Goal: Transaction & Acquisition: Purchase product/service

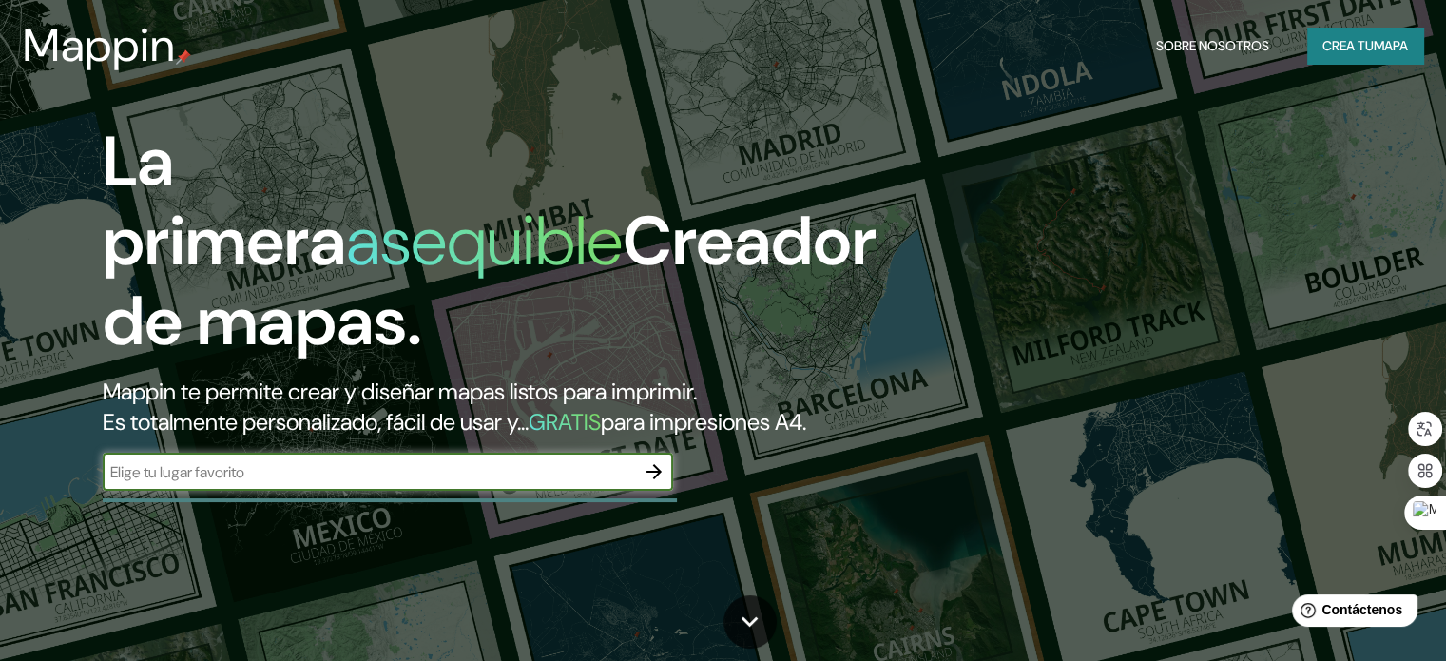
click at [224, 483] on input "text" at bounding box center [369, 472] width 533 height 22
paste input "Hotel Odori"
paste input "Kebayoran Lama"
type input "Hotel Odori [GEOGRAPHIC_DATA]"
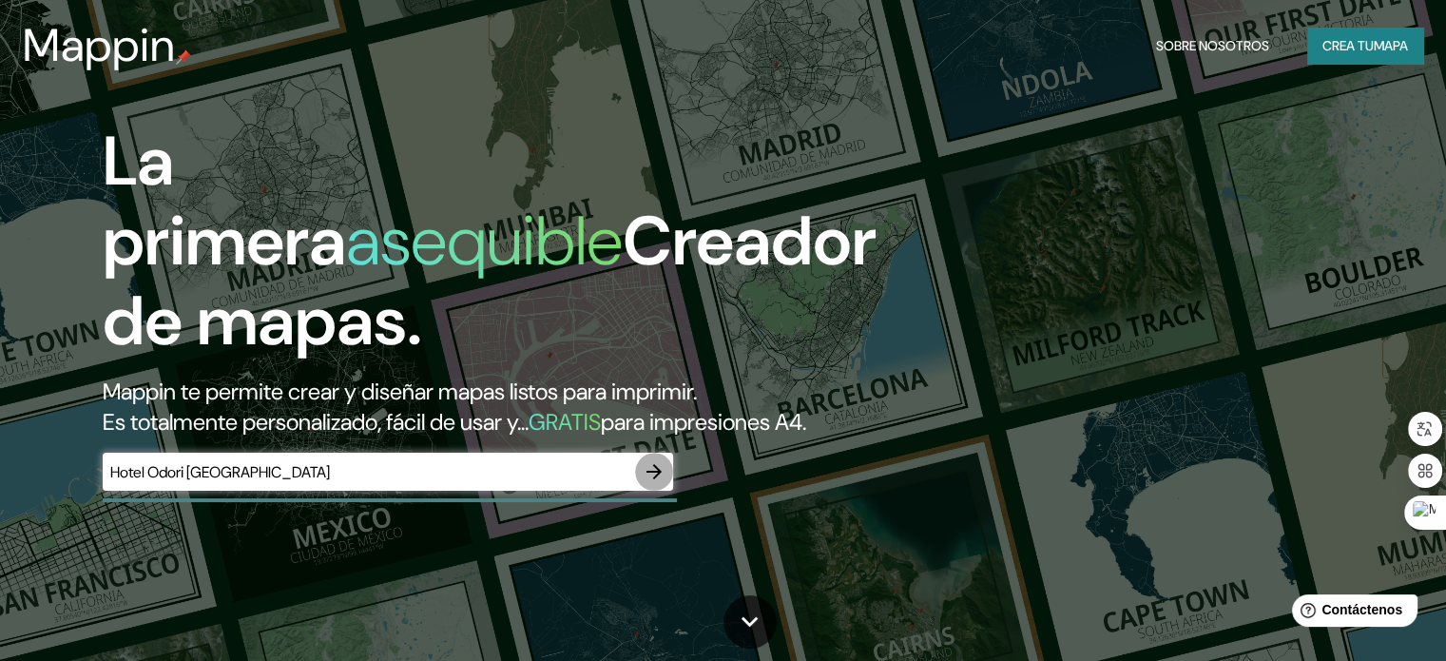
click at [653, 491] on button "button" at bounding box center [654, 472] width 38 height 38
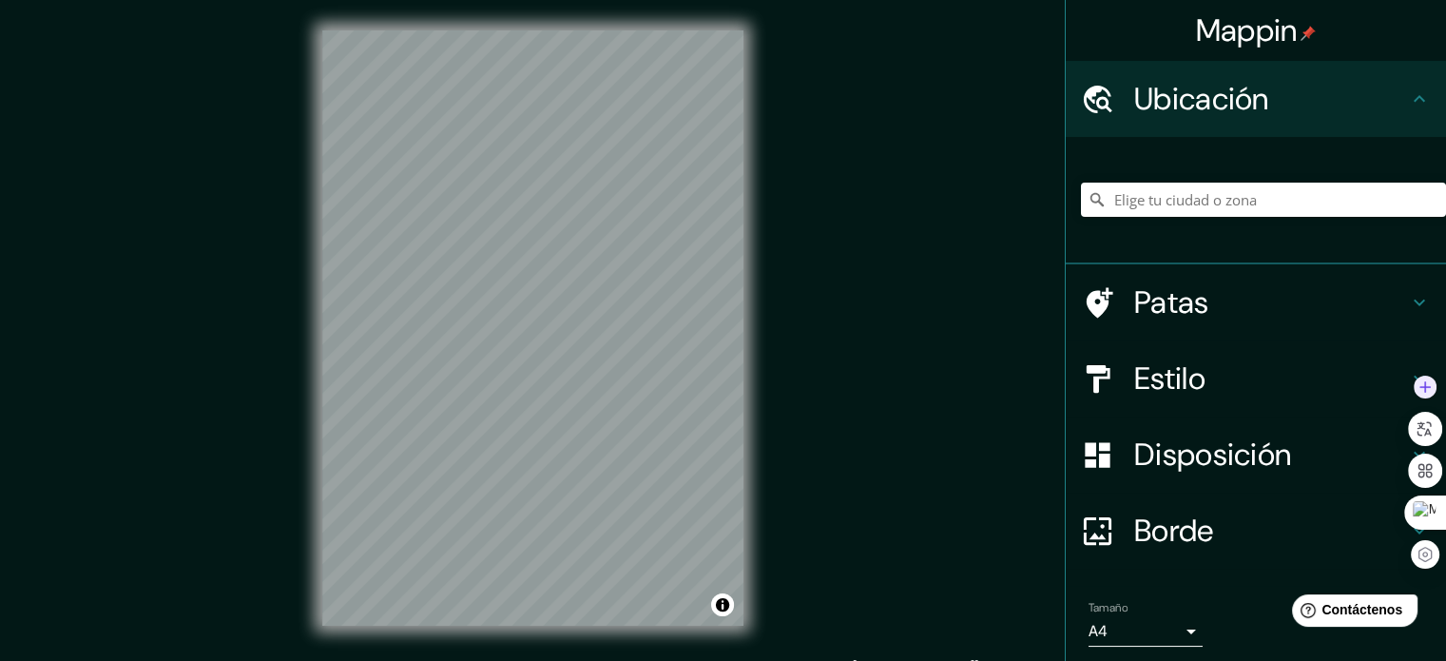
click at [1419, 373] on div at bounding box center [1425, 387] width 34 height 34
click at [1408, 373] on icon at bounding box center [1419, 378] width 23 height 23
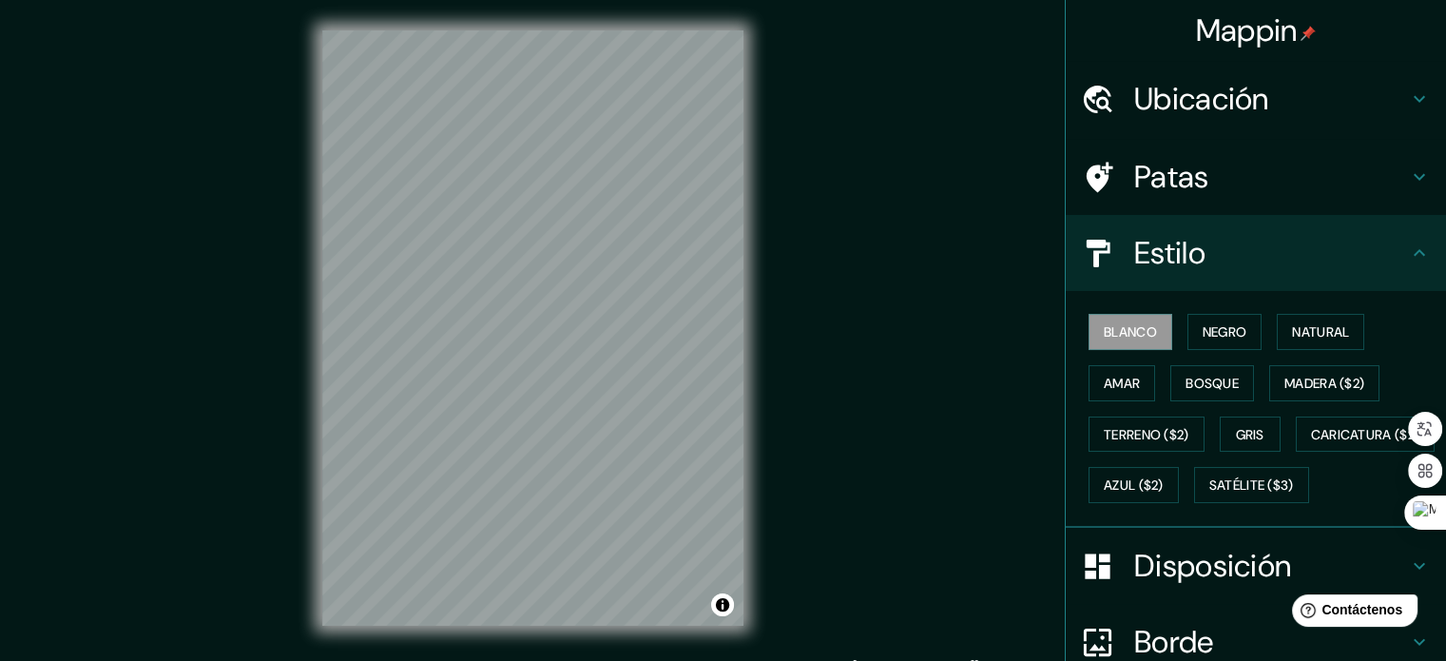
click at [1415, 253] on icon at bounding box center [1419, 253] width 23 height 23
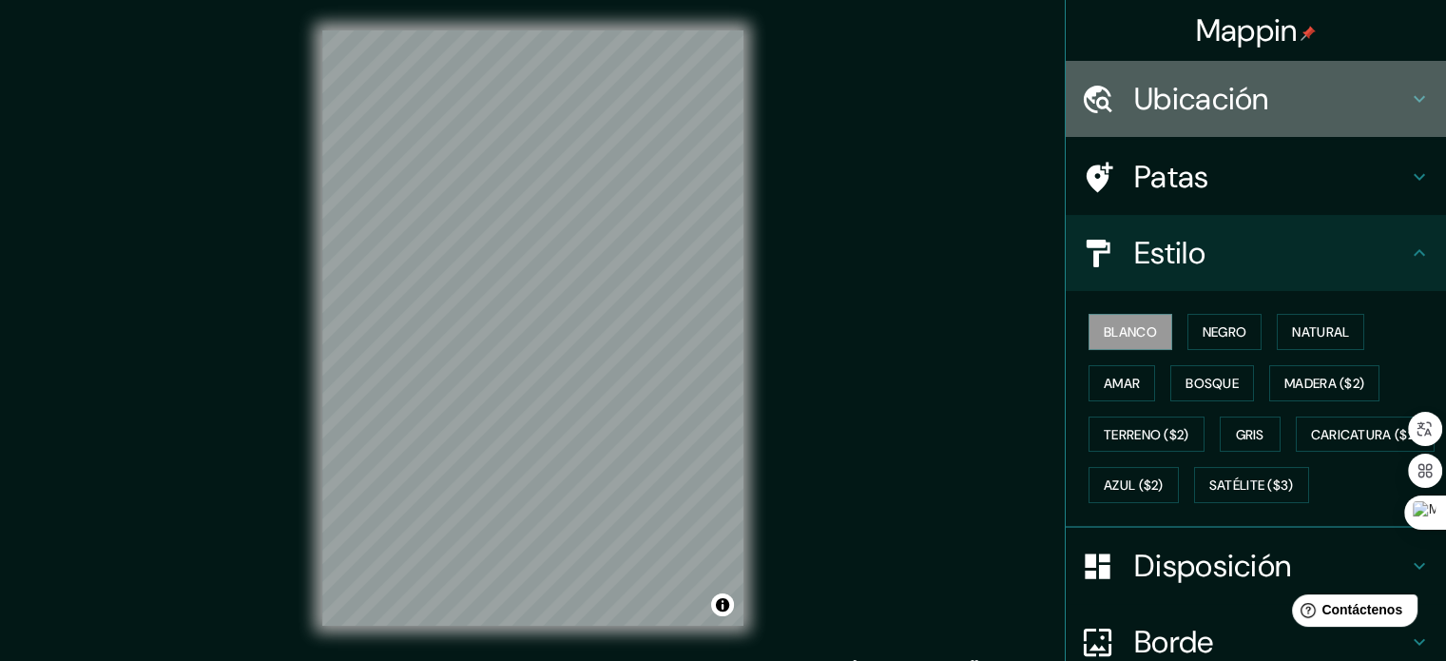
click at [1408, 103] on icon at bounding box center [1419, 98] width 23 height 23
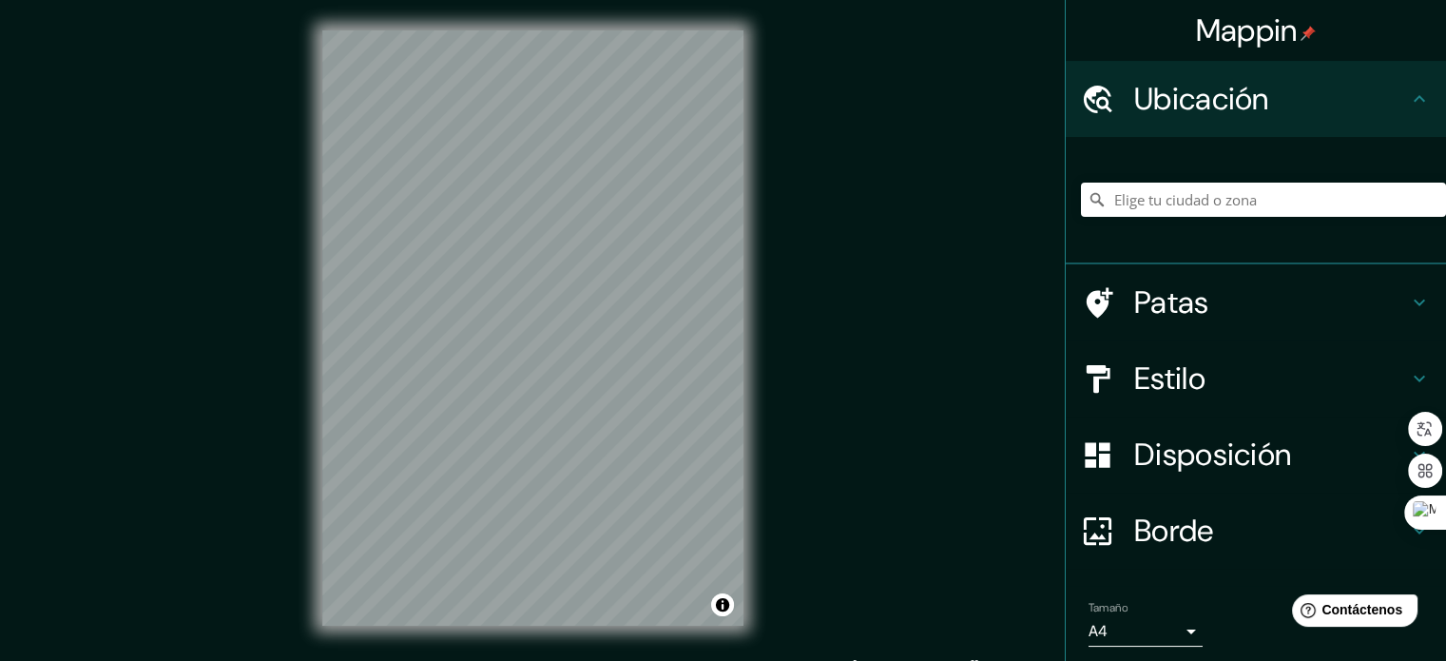
click at [1408, 297] on icon at bounding box center [1419, 302] width 23 height 23
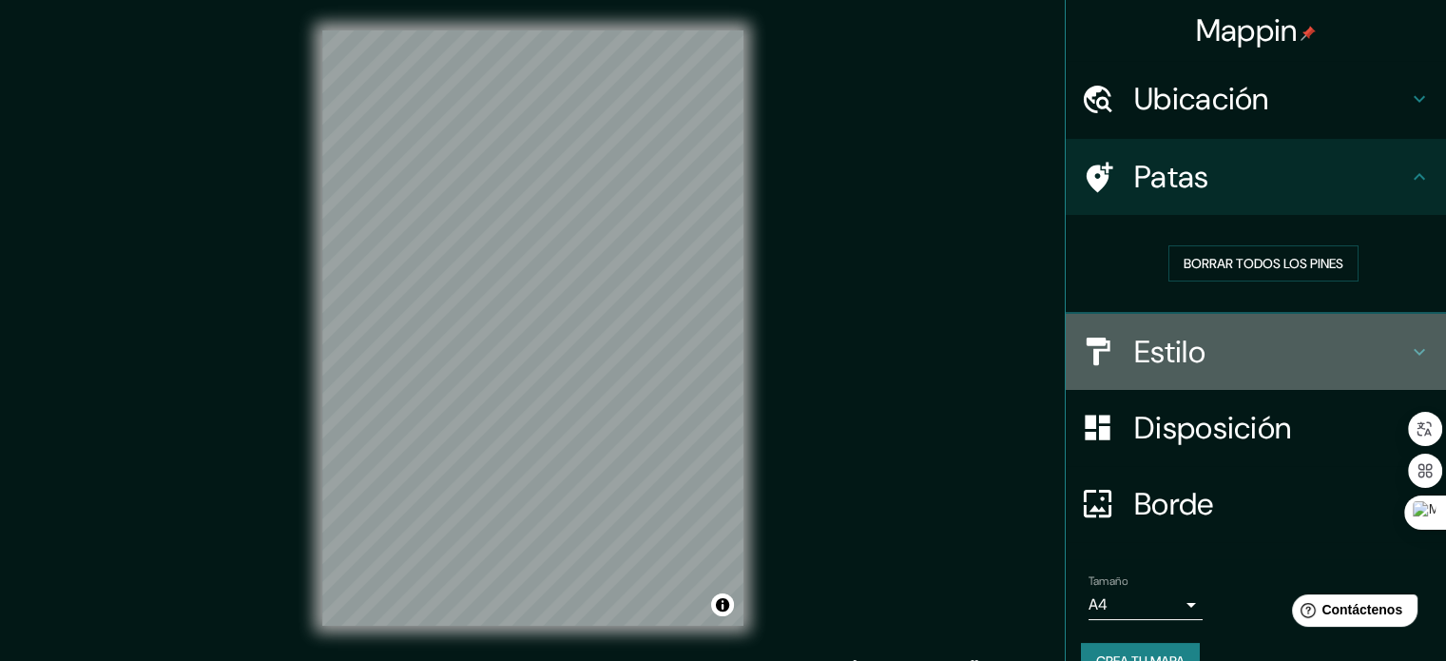
click at [1408, 342] on icon at bounding box center [1419, 351] width 23 height 23
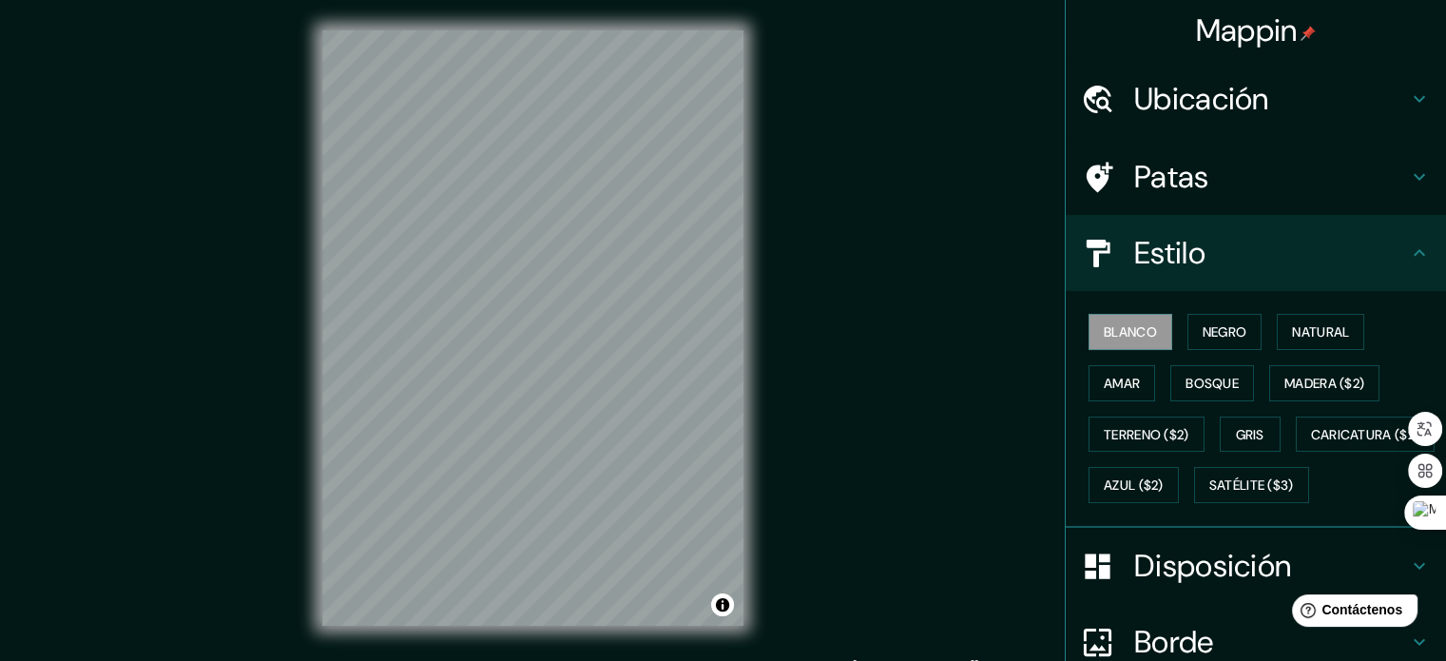
click at [1408, 254] on icon at bounding box center [1419, 253] width 23 height 23
click at [1408, 247] on icon at bounding box center [1419, 253] width 23 height 23
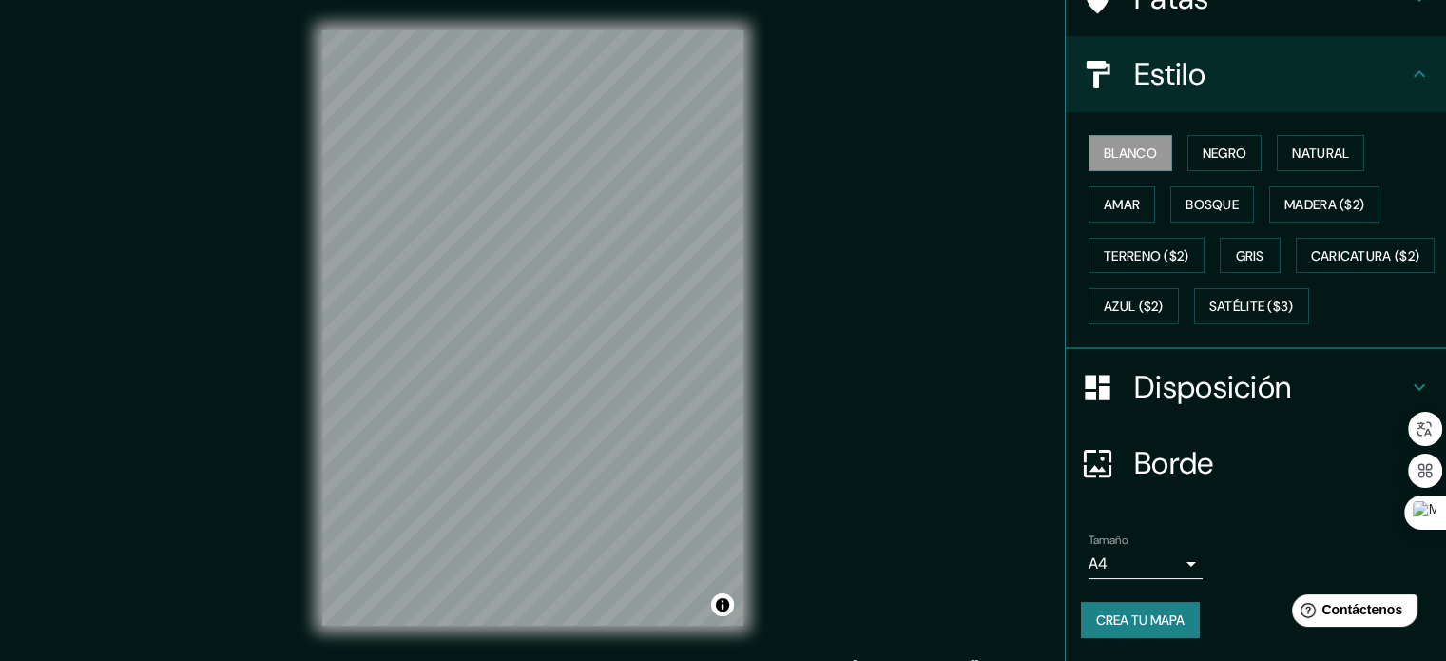
scroll to position [224, 0]
click at [1408, 395] on icon at bounding box center [1419, 387] width 23 height 23
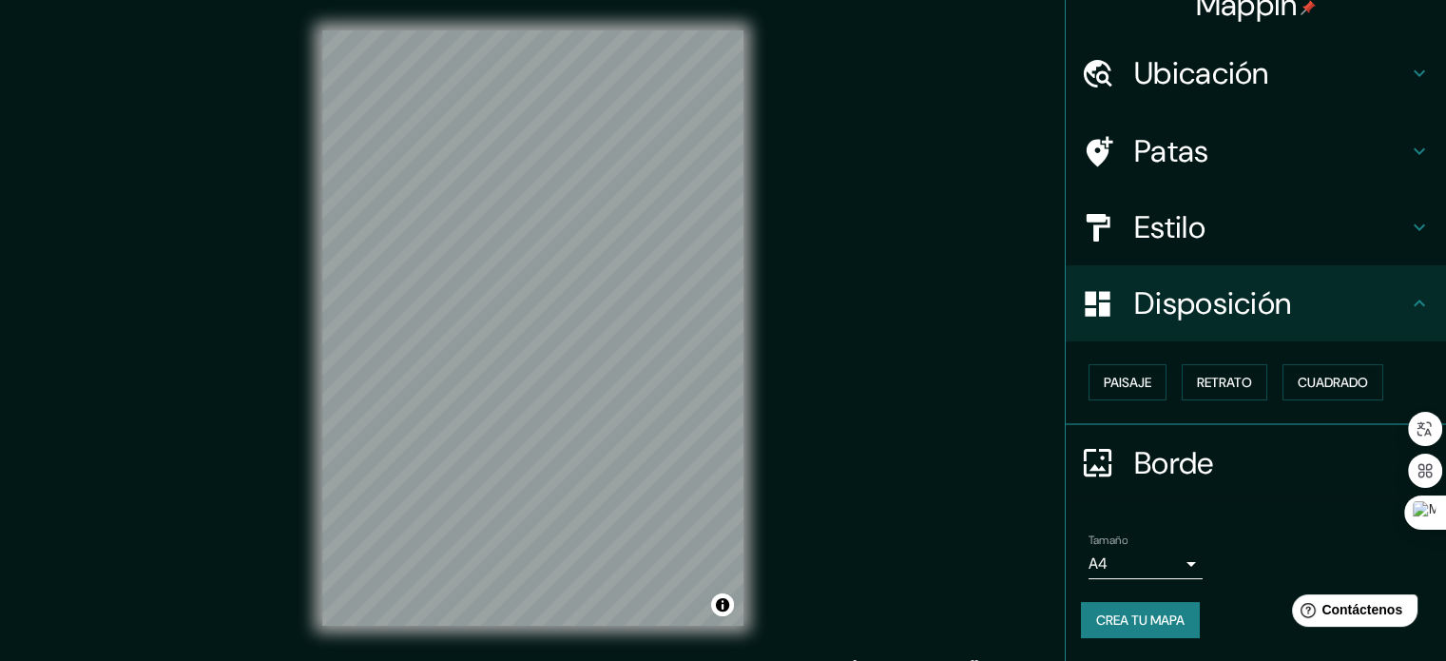
scroll to position [23, 0]
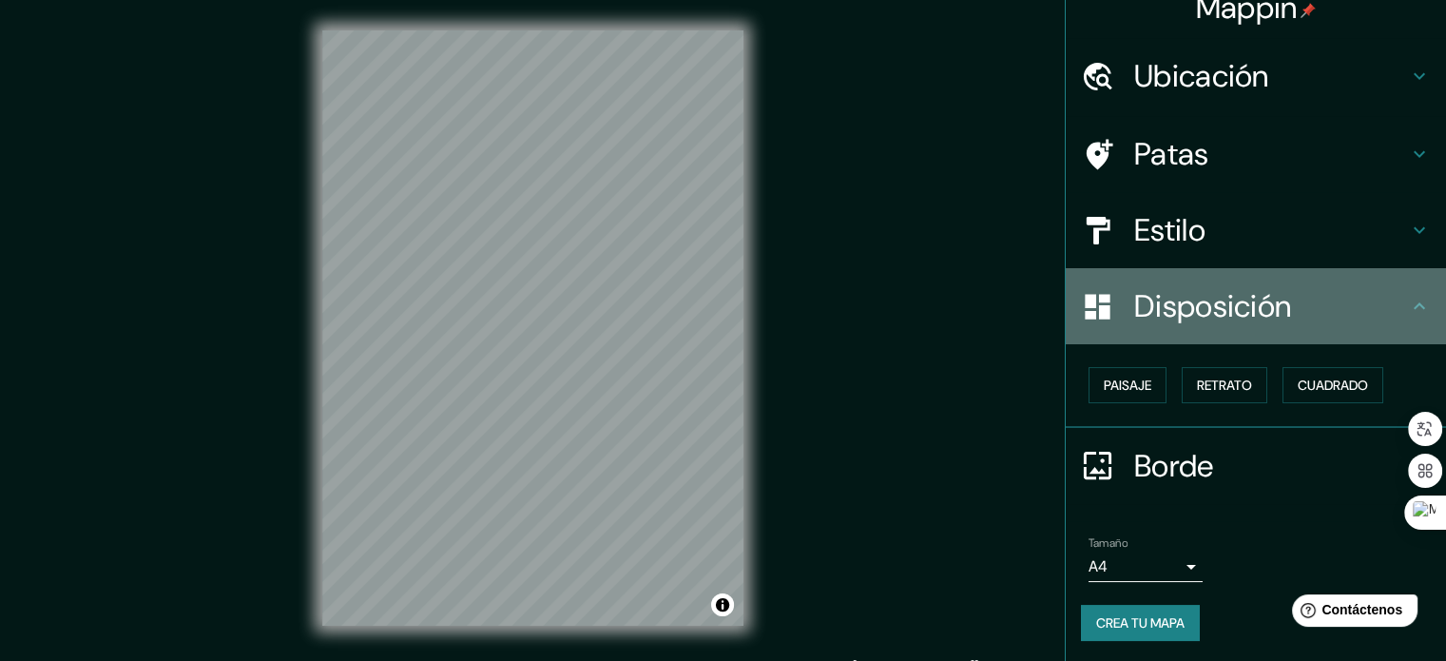
click at [1408, 315] on icon at bounding box center [1419, 306] width 23 height 23
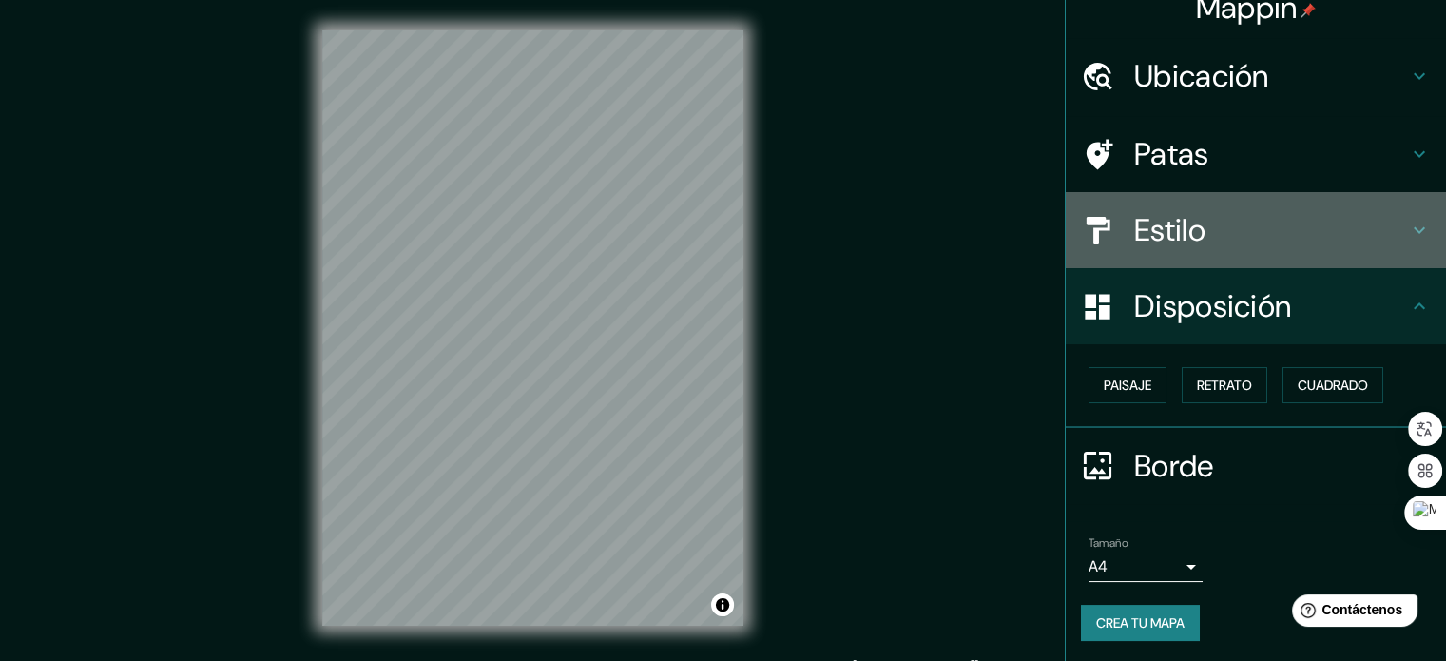
click at [1414, 230] on icon at bounding box center [1419, 230] width 11 height 7
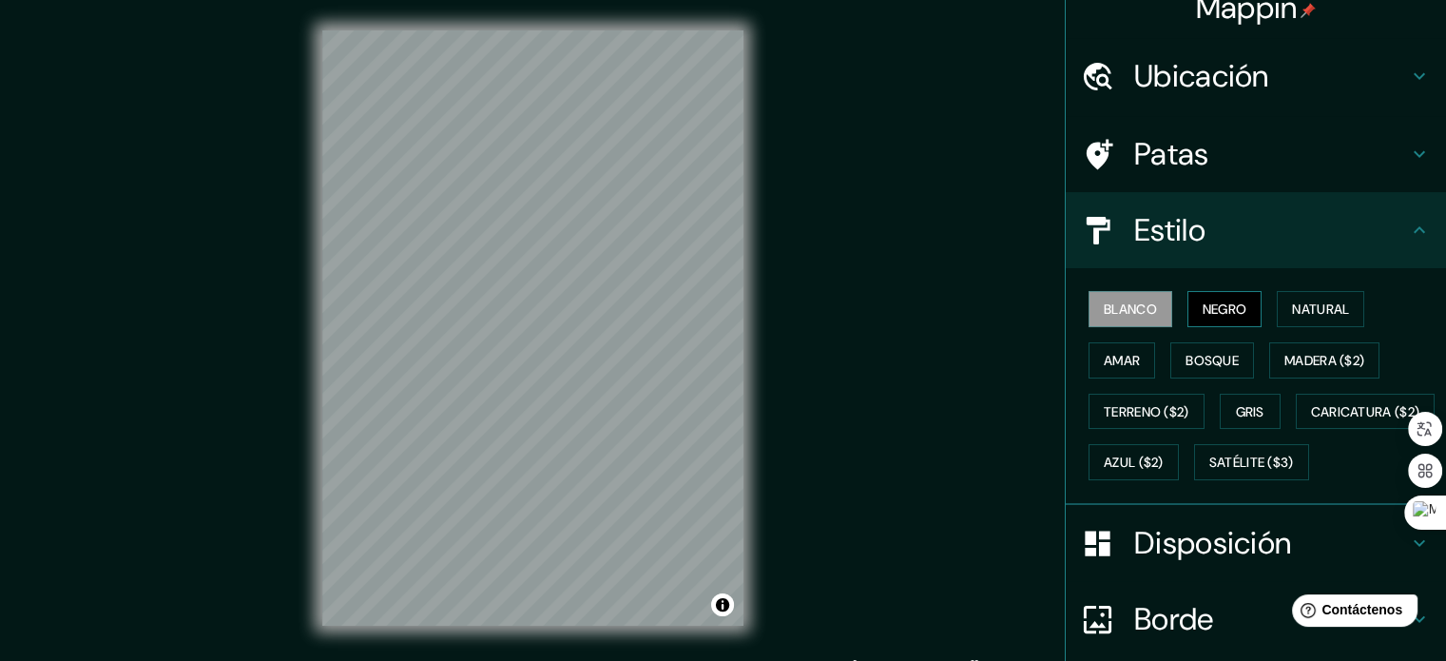
click at [1208, 313] on font "Negro" at bounding box center [1225, 308] width 45 height 17
click at [1144, 311] on font "Blanco" at bounding box center [1130, 308] width 53 height 17
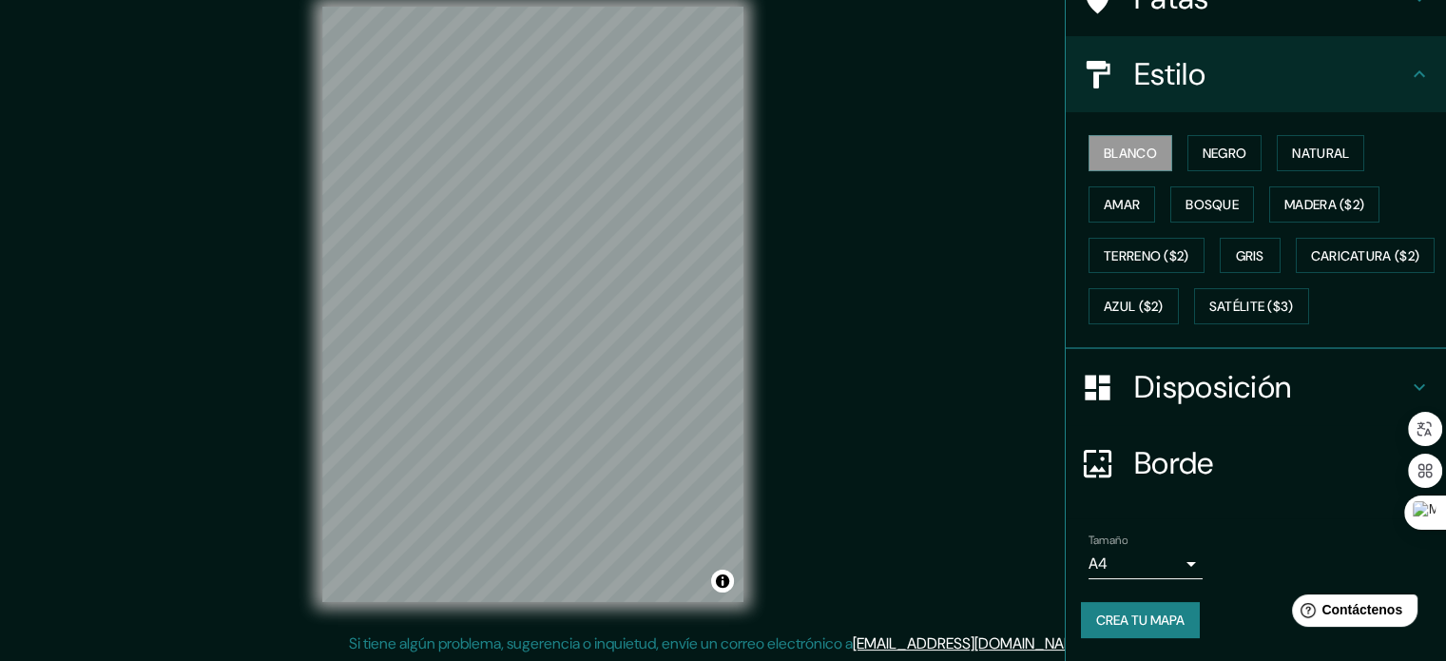
scroll to position [25, 0]
click at [1228, 386] on font "Disposición" at bounding box center [1212, 387] width 157 height 40
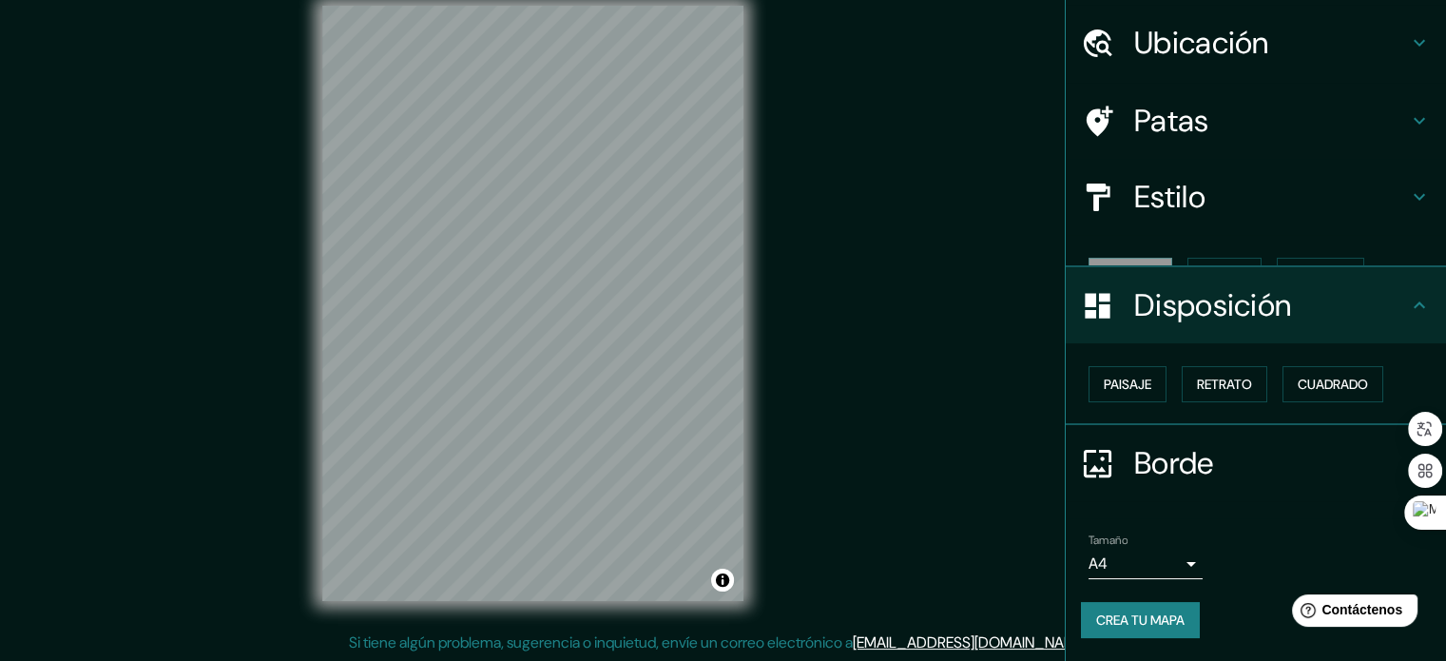
scroll to position [23, 0]
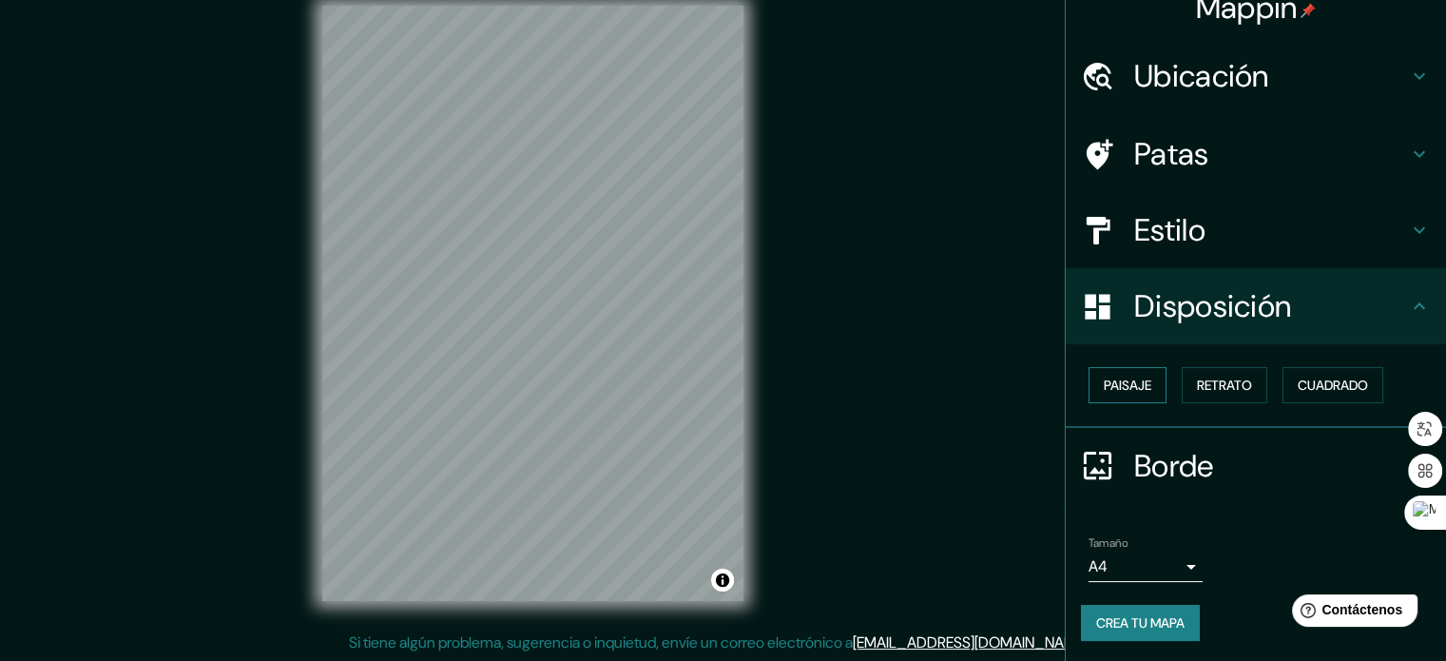
click at [1104, 388] on font "Paisaje" at bounding box center [1128, 385] width 48 height 17
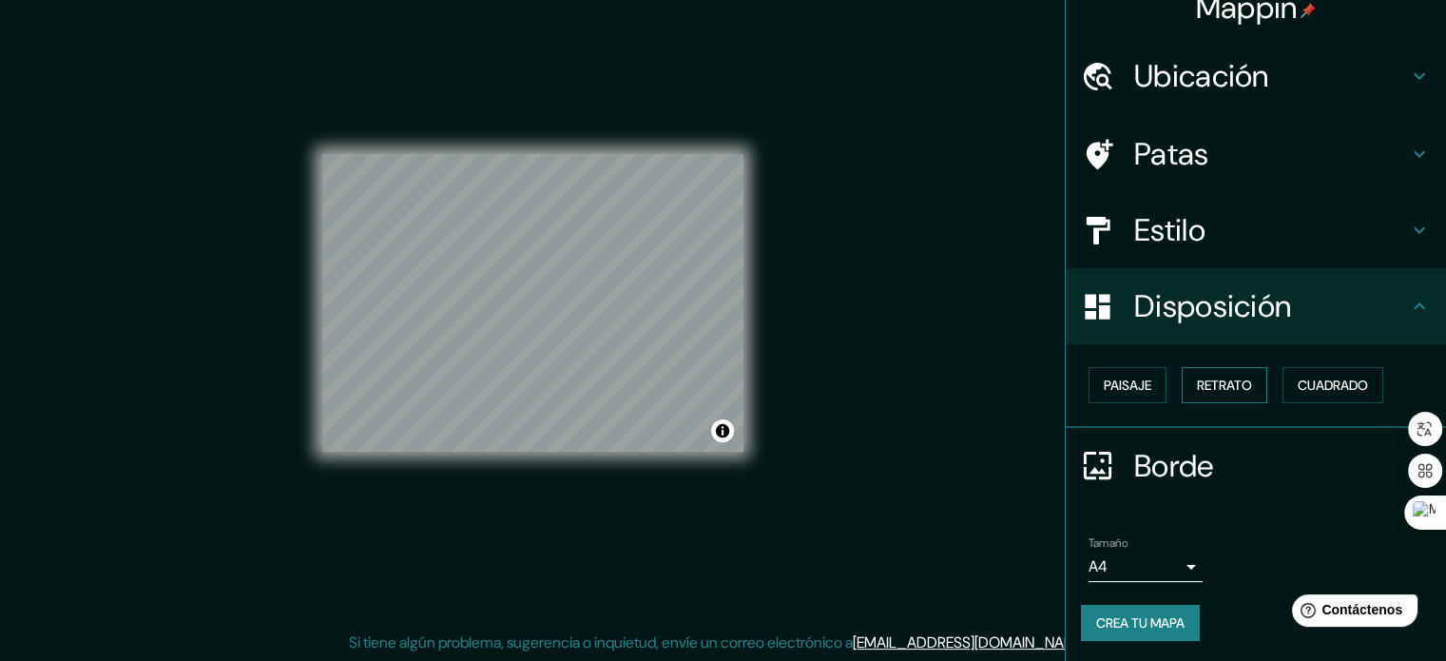
click at [1230, 377] on font "Retrato" at bounding box center [1224, 385] width 55 height 17
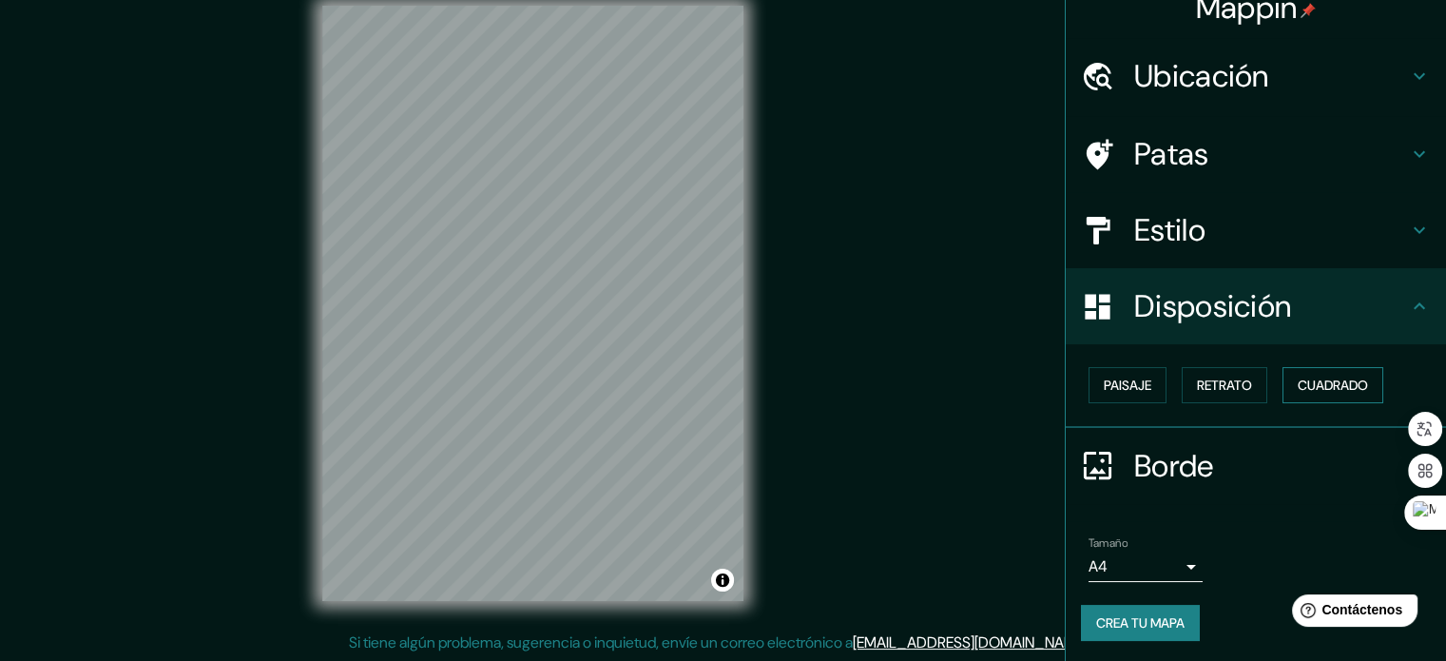
click at [1328, 373] on font "Cuadrado" at bounding box center [1333, 385] width 70 height 25
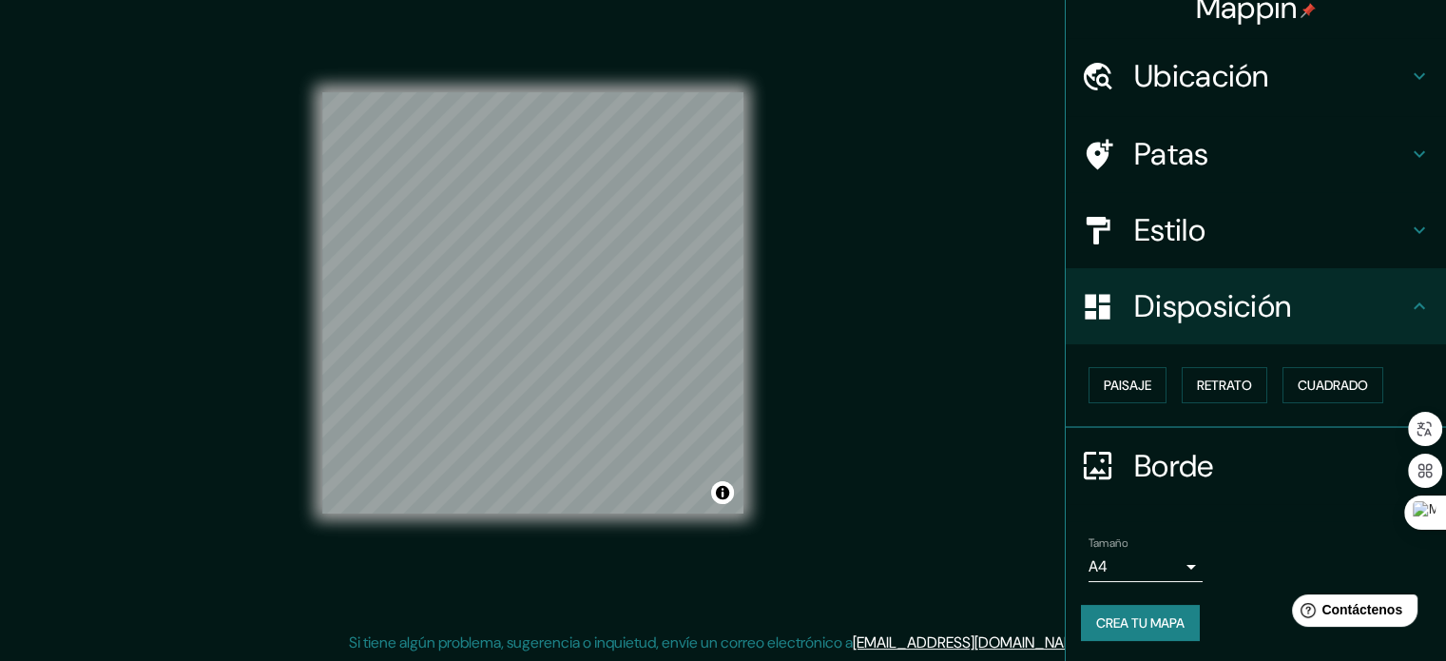
click at [1230, 161] on h4 "Patas" at bounding box center [1271, 154] width 274 height 38
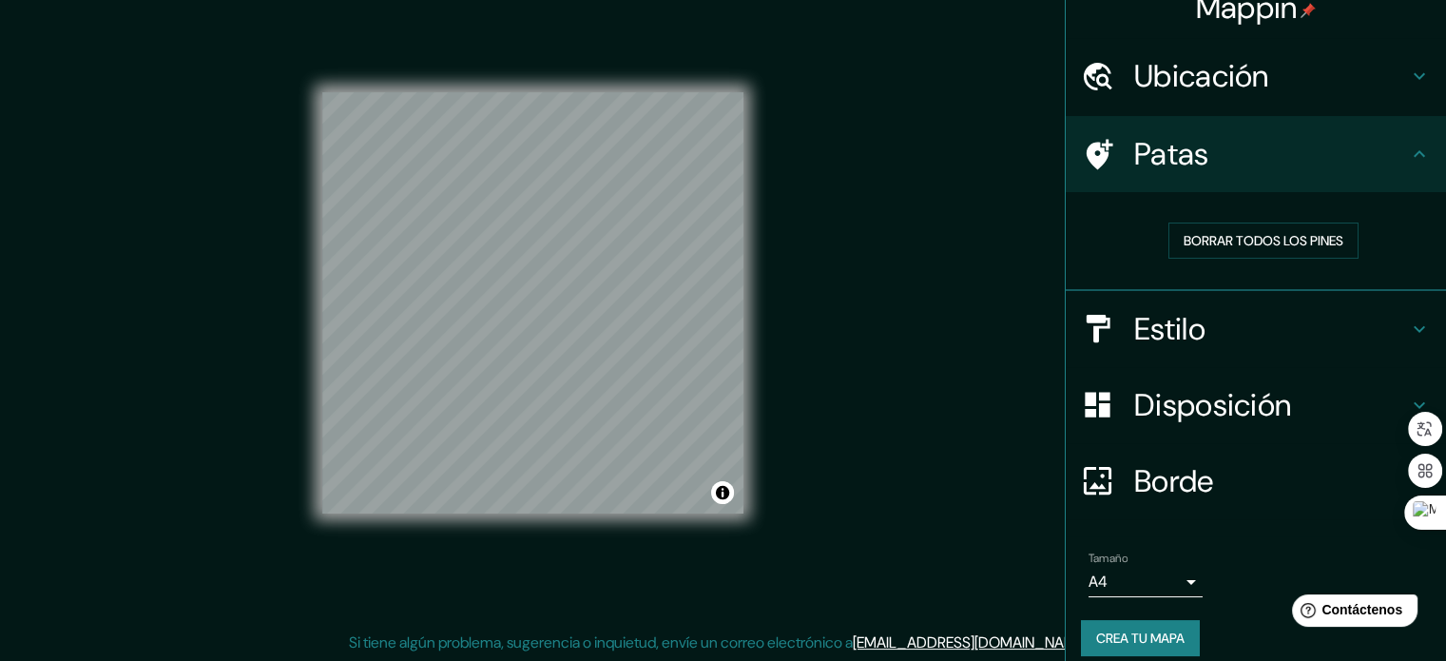
click at [1282, 99] on div "Ubicación" at bounding box center [1256, 76] width 380 height 76
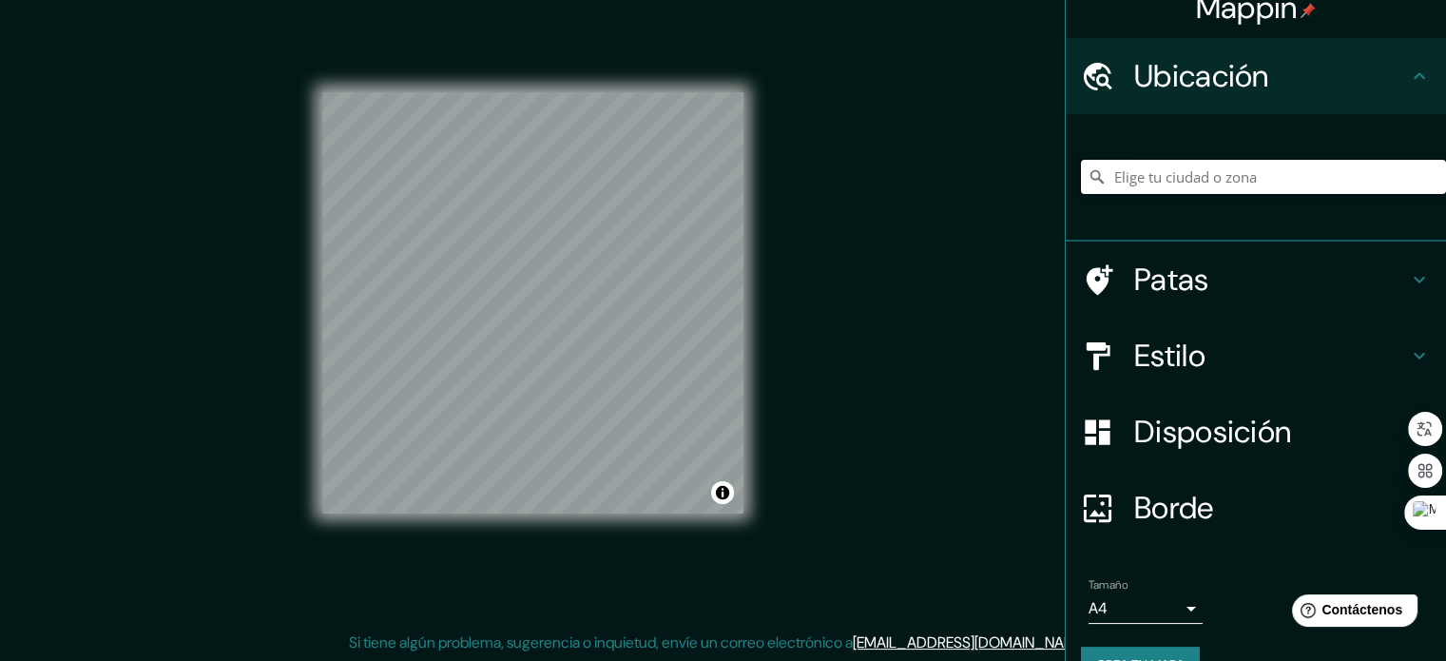
click at [1256, 184] on input "Elige tu ciudad o zona" at bounding box center [1263, 177] width 365 height 34
paste input "Kebayoran Lama"
drag, startPoint x: 1179, startPoint y: 170, endPoint x: 974, endPoint y: 156, distance: 205.9
click at [974, 156] on div "Mappin Ubicación Kebayoran Lama, [GEOGRAPHIC_DATA], [GEOGRAPHIC_DATA] Patas Est…" at bounding box center [723, 318] width 1446 height 687
type input "Yakarta, [GEOGRAPHIC_DATA]"
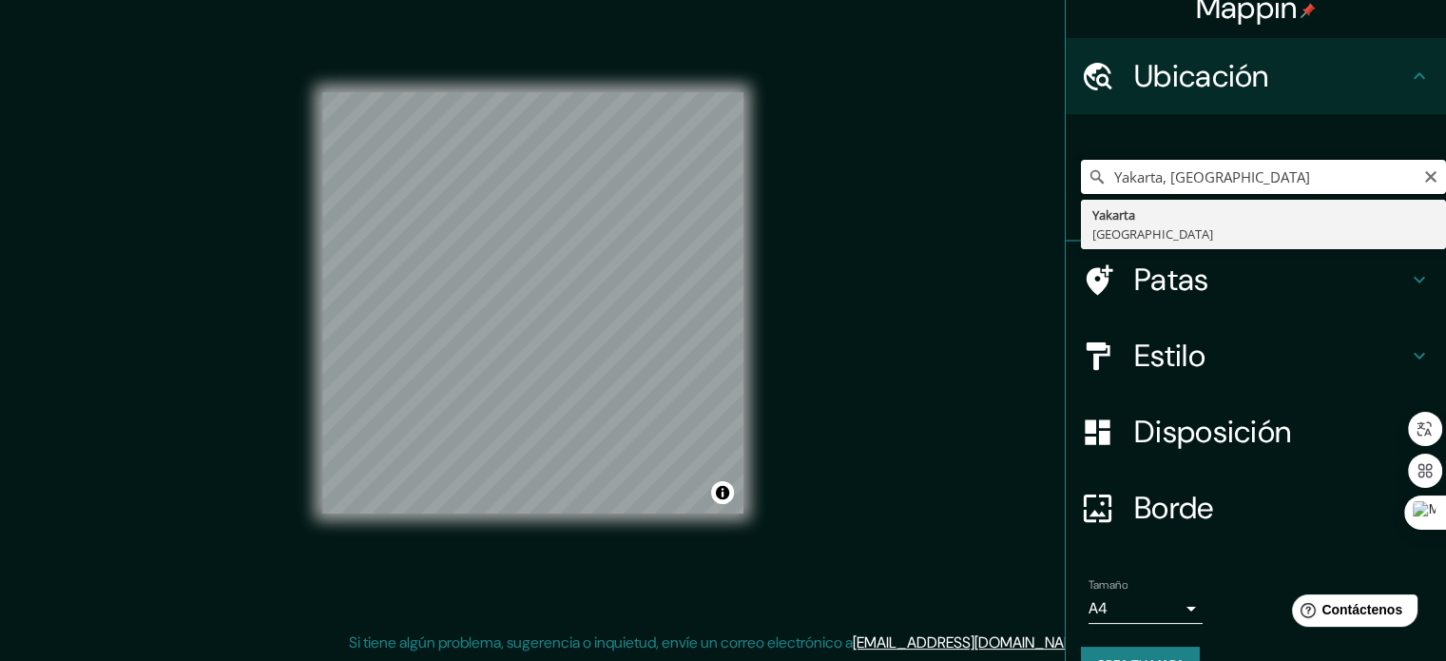
drag, startPoint x: 1306, startPoint y: 175, endPoint x: 969, endPoint y: 200, distance: 337.5
click at [978, 197] on div "Mappin Ubicación Yakarta, [GEOGRAPHIC_DATA] Yakarta [GEOGRAPHIC_DATA] Patas Est…" at bounding box center [723, 318] width 1446 height 687
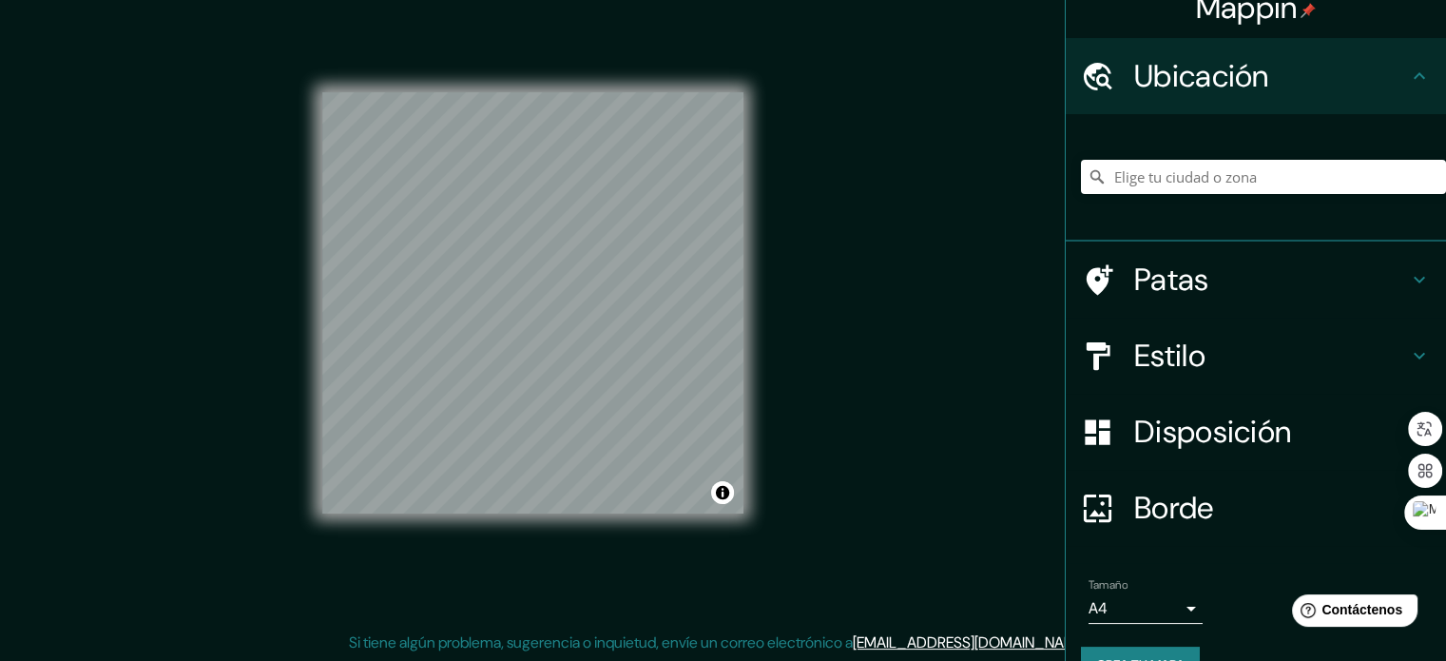
click at [1391, 350] on h4 "Estilo" at bounding box center [1271, 356] width 274 height 38
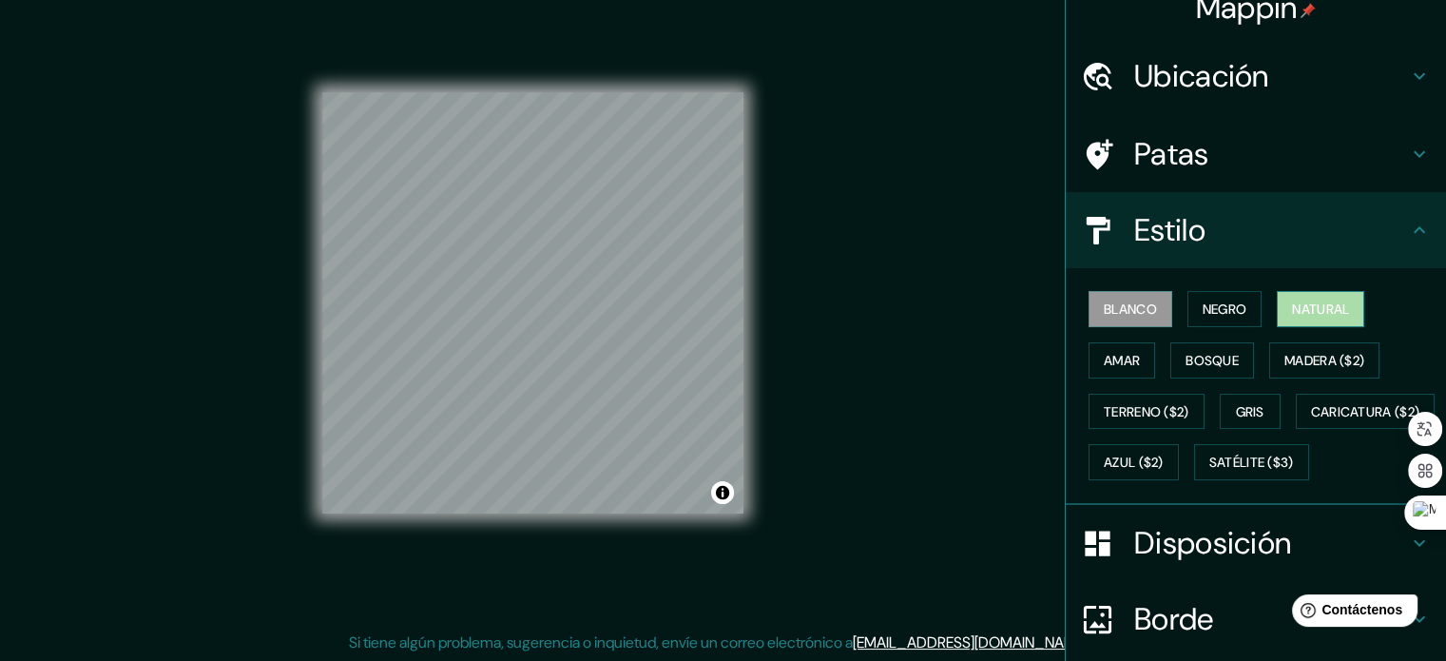
click at [1339, 307] on font "Natural" at bounding box center [1320, 308] width 57 height 17
click at [1388, 67] on h4 "Ubicación" at bounding box center [1271, 76] width 274 height 38
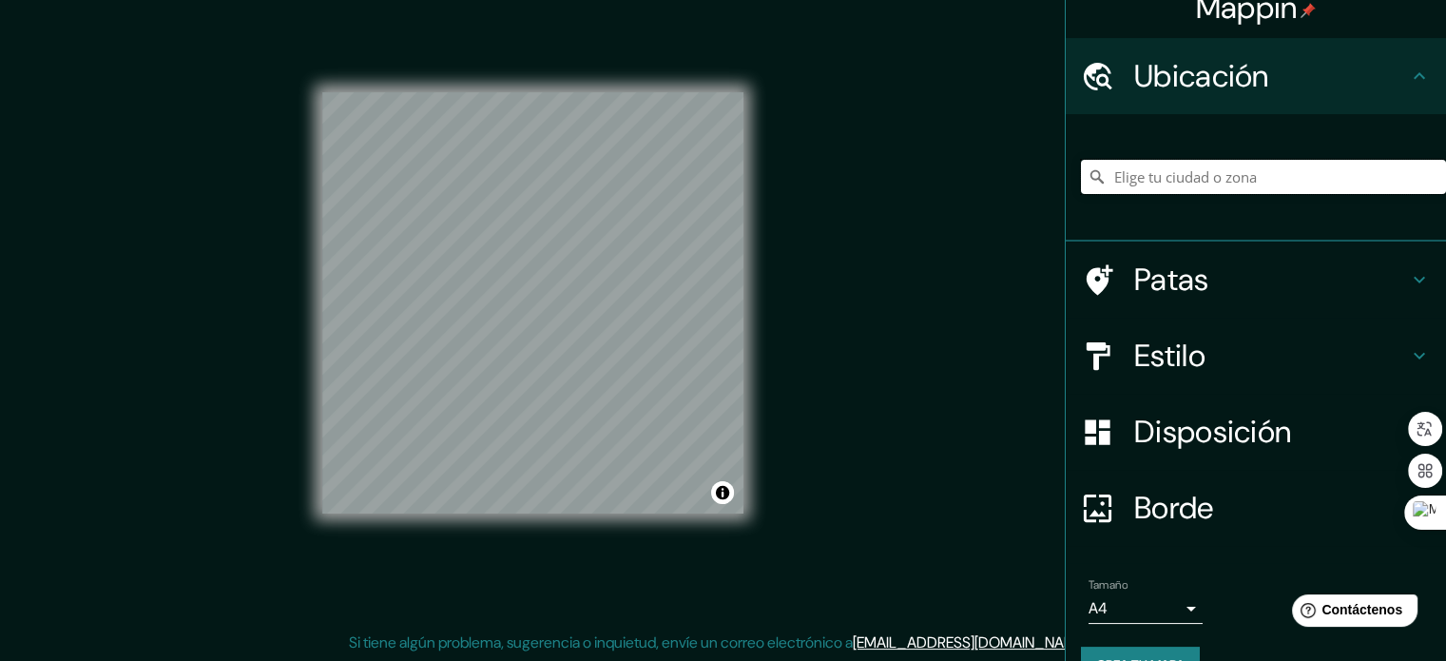
click at [1223, 184] on input "Elige tu ciudad o zona" at bounding box center [1263, 177] width 365 height 34
paste input "Hotel Odori"
drag, startPoint x: 1400, startPoint y: 180, endPoint x: 1137, endPoint y: 175, distance: 262.5
click at [1137, 175] on input "Odori, 98572, [GEOGRAPHIC_DATA], [GEOGRAPHIC_DATA], [GEOGRAPHIC_DATA], [GEOGRAP…" at bounding box center [1263, 177] width 365 height 34
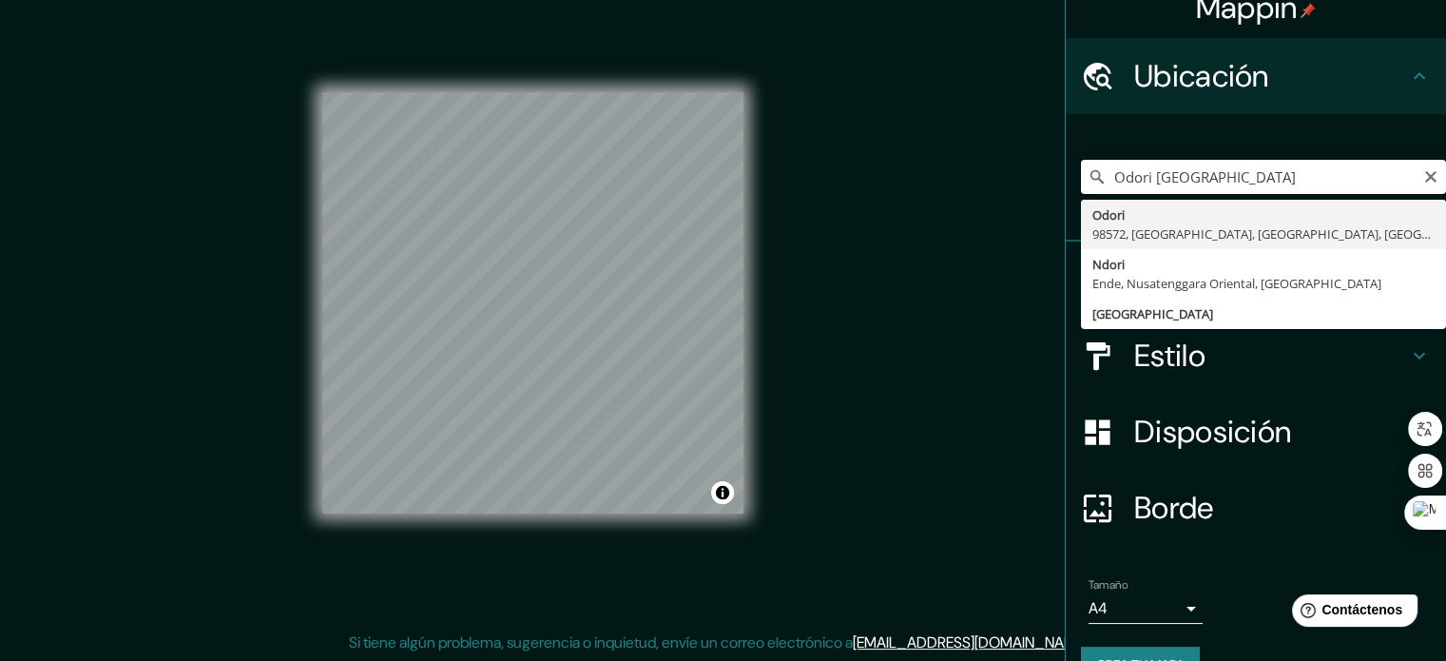
type input "Odori [GEOGRAPHIC_DATA]"
drag, startPoint x: 1249, startPoint y: 184, endPoint x: 1009, endPoint y: 187, distance: 239.6
click at [1009, 187] on div "Mappin Ubicación Odori Indonesia Odori 98572, [GEOGRAPHIC_DATA], [GEOGRAPHIC_DA…" at bounding box center [723, 318] width 1446 height 687
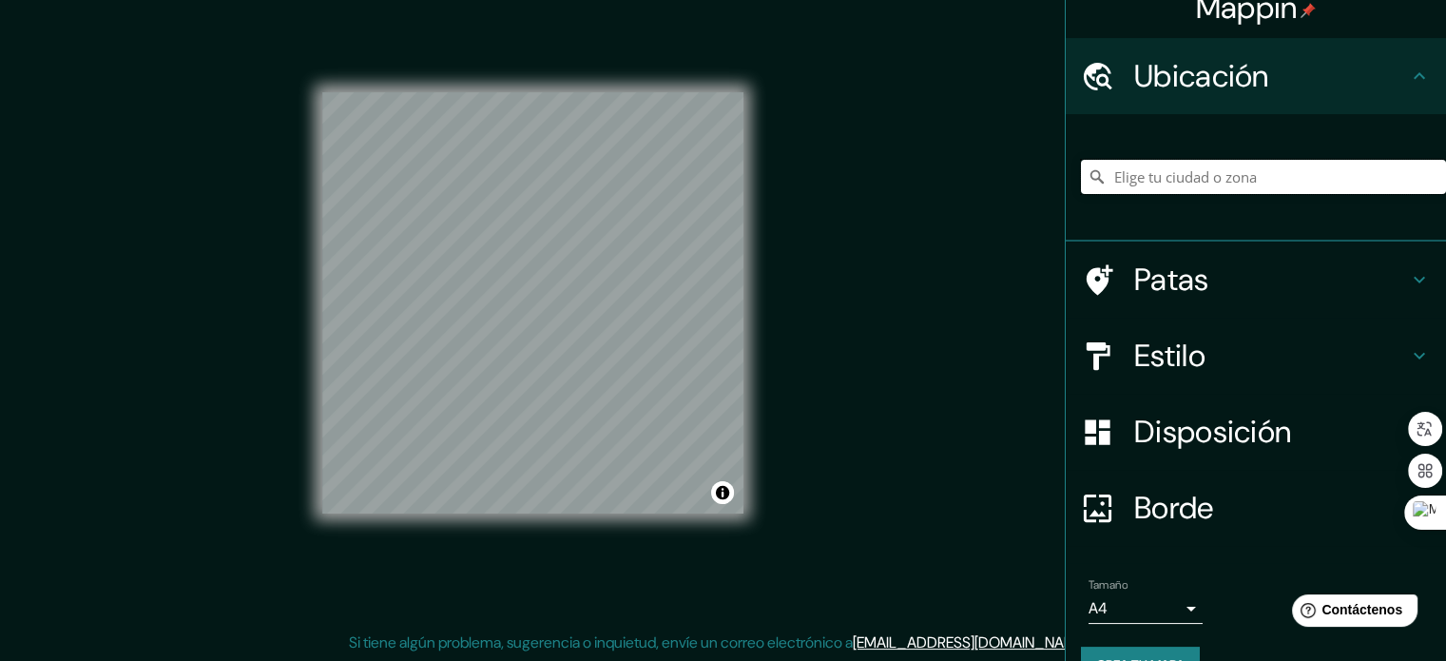
paste input "Hotel Odori"
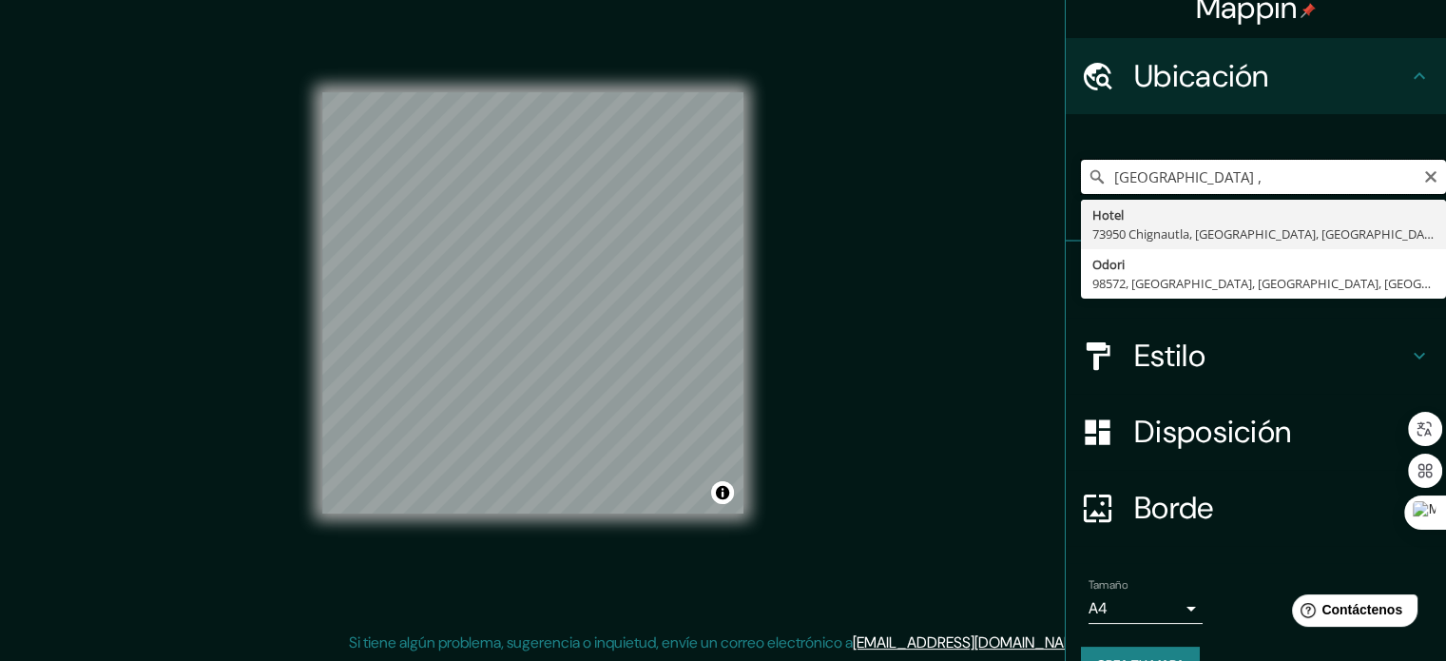
click at [1230, 178] on input "[GEOGRAPHIC_DATA] ," at bounding box center [1263, 177] width 365 height 34
paste input "Kebayoran Lama, [GEOGRAPHIC_DATA]"
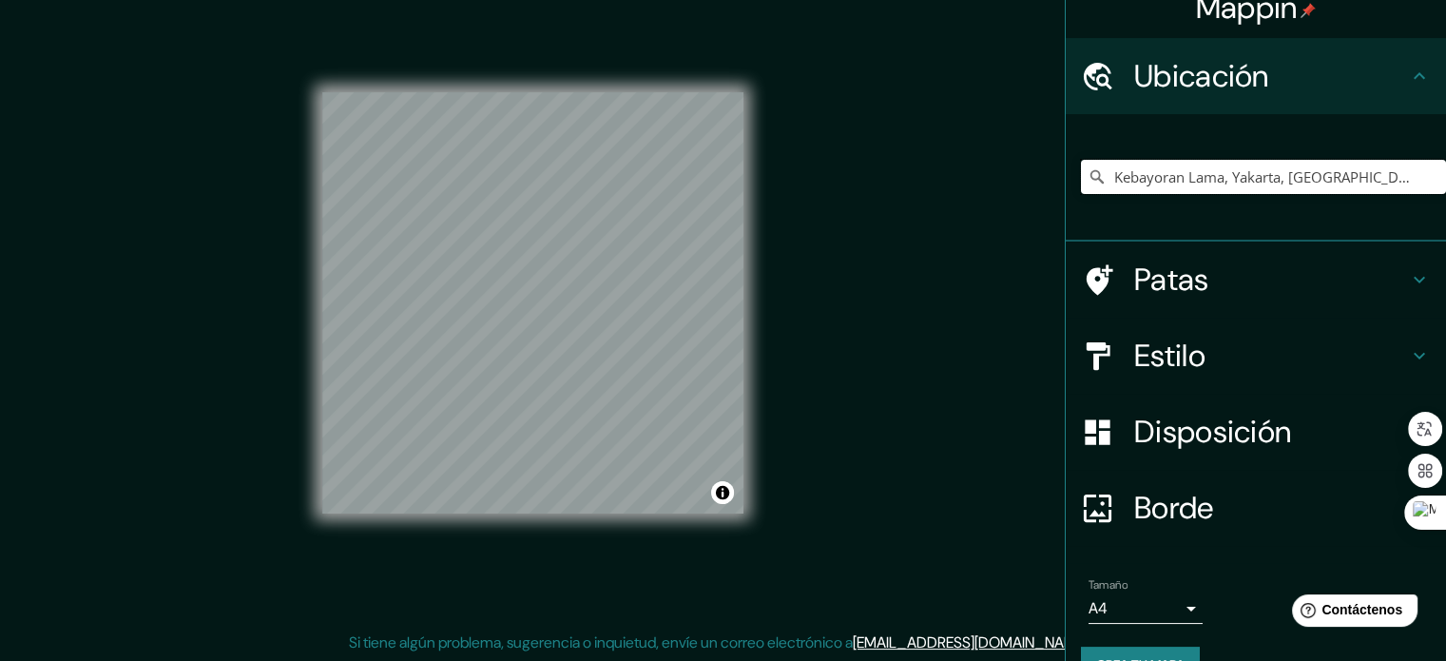
type input "Kebayoran Lama, Yakarta, [GEOGRAPHIC_DATA]"
